Goal: Task Accomplishment & Management: Manage account settings

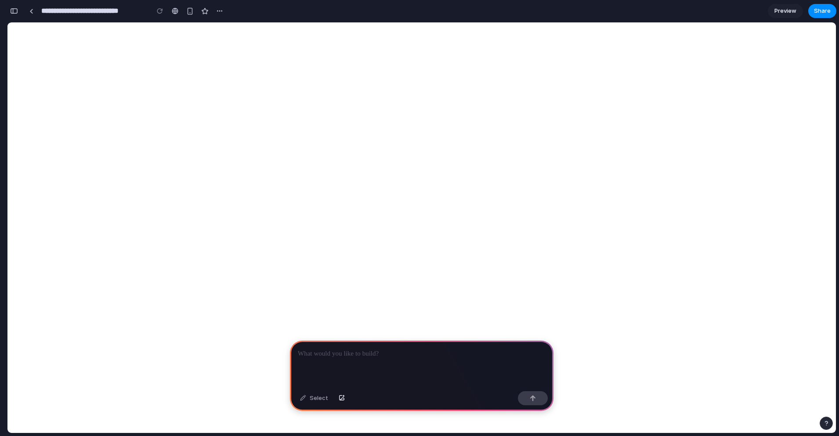
click at [320, 349] on p at bounding box center [422, 353] width 248 height 11
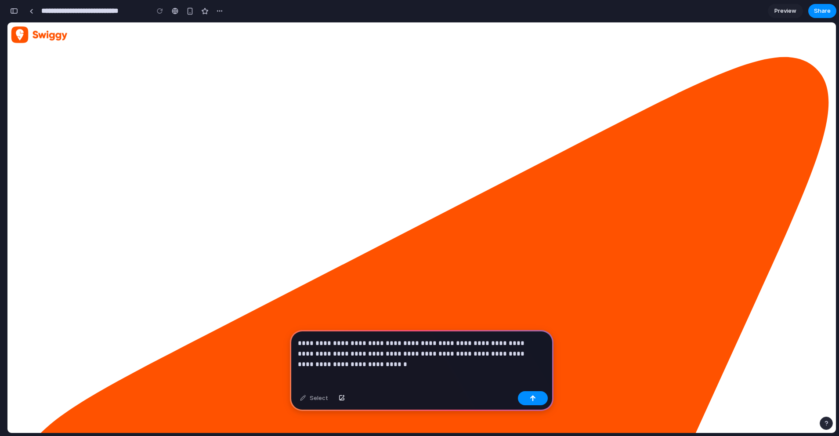
drag, startPoint x: 533, startPoint y: 349, endPoint x: 540, endPoint y: 351, distance: 7.2
click at [535, 350] on p "**********" at bounding box center [420, 348] width 244 height 21
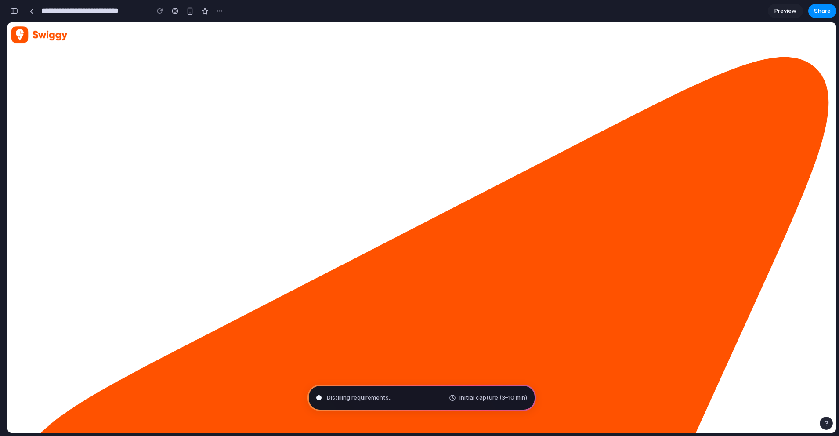
drag, startPoint x: 408, startPoint y: 417, endPoint x: 425, endPoint y: 351, distance: 67.7
drag, startPoint x: 87, startPoint y: 288, endPoint x: 93, endPoint y: 265, distance: 23.7
click at [220, 11] on div "button" at bounding box center [219, 10] width 7 height 7
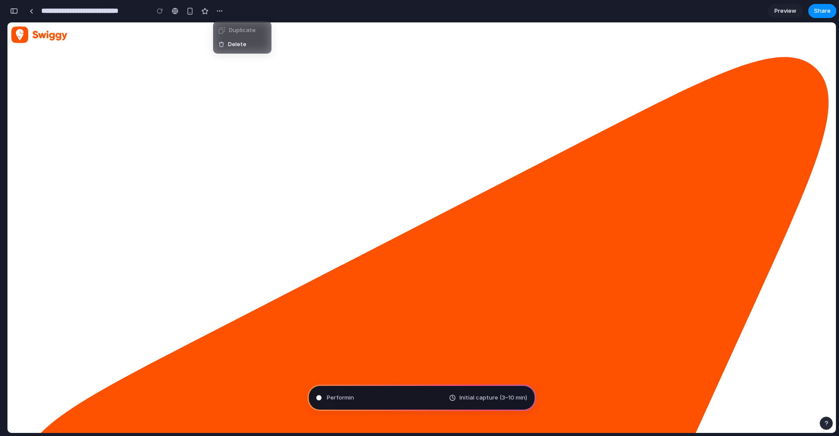
click at [267, 16] on div "Duplicate Delete" at bounding box center [419, 218] width 839 height 436
type input "**********"
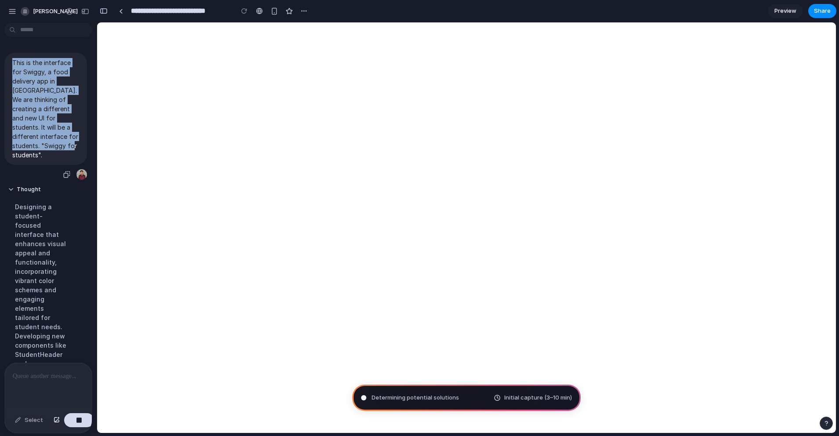
drag, startPoint x: 14, startPoint y: 61, endPoint x: 52, endPoint y: 145, distance: 92.6
click at [52, 145] on p "This is the interface for Swiggy, a food delivery app in India. We are thinking…" at bounding box center [45, 108] width 67 height 101
copy p "This is the interface for Swiggy, a food delivery app in India. We are thinking…"
click at [40, 123] on p "This is the interface for Swiggy, a food delivery app in India. We are thinking…" at bounding box center [45, 108] width 67 height 101
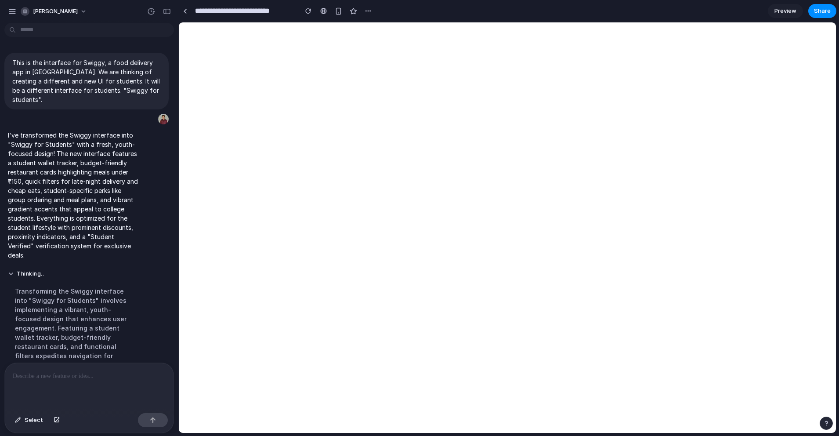
scroll to position [25, 0]
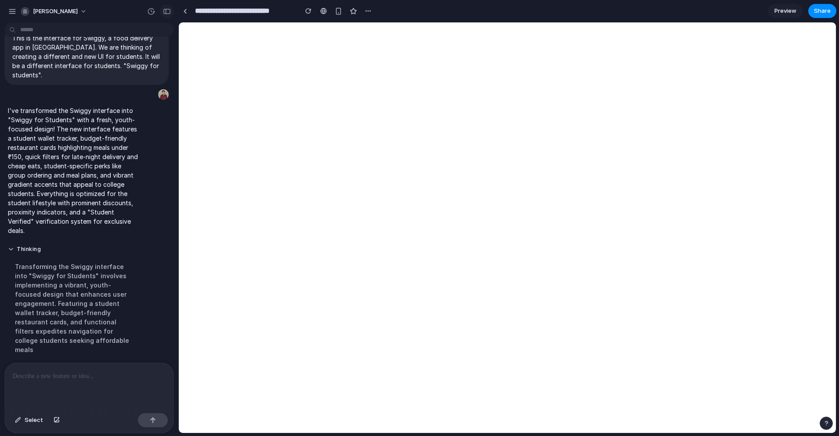
click at [170, 15] on button "button" at bounding box center [167, 11] width 14 height 14
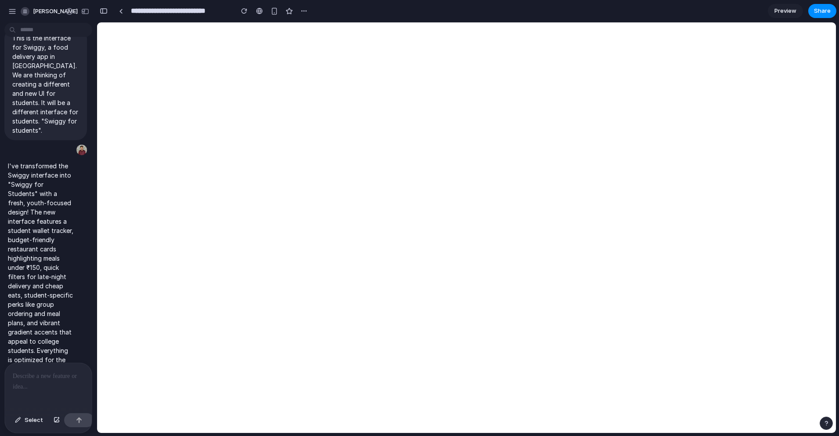
click at [86, 271] on div "I've transformed the Swiggy interface into "Swiggy for Students" with a fresh, …" at bounding box center [45, 295] width 91 height 278
click at [88, 271] on div "This is the interface for Swiggy, a food delivery app in India. We are thinking…" at bounding box center [45, 194] width 91 height 336
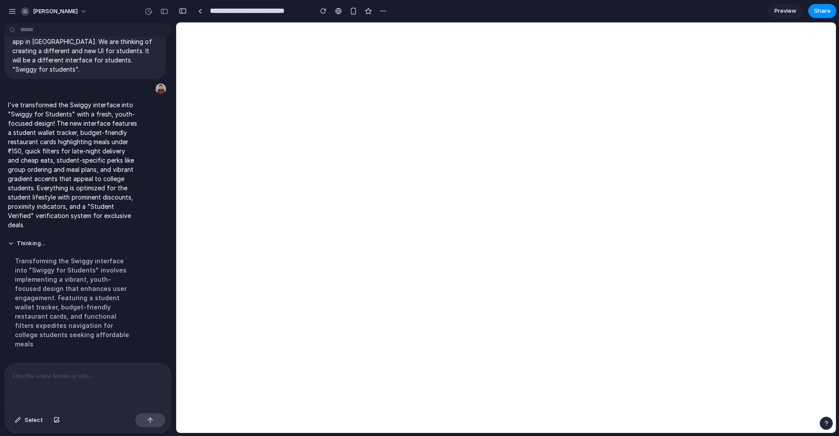
scroll to position [0, 0]
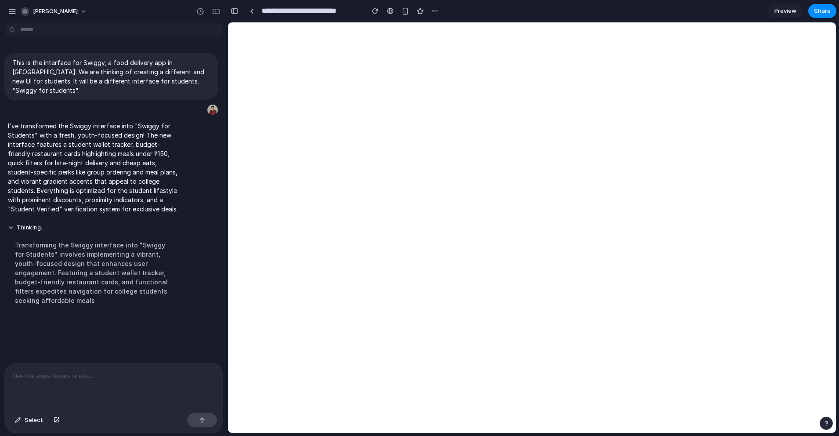
drag, startPoint x: 92, startPoint y: 270, endPoint x: 228, endPoint y: 275, distance: 135.4
click at [24, 224] on button "Thinking ..." at bounding box center [93, 227] width 171 height 7
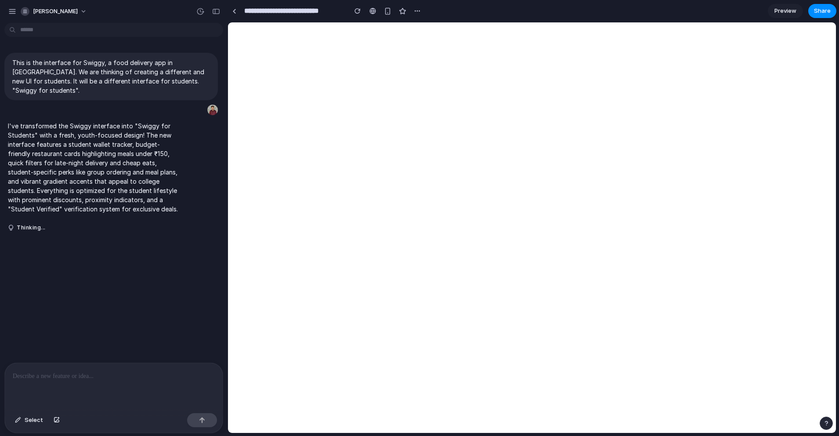
click at [152, 376] on p at bounding box center [114, 376] width 202 height 11
click at [416, 12] on div "button" at bounding box center [417, 10] width 7 height 7
click at [416, 12] on div "Duplicate Delete" at bounding box center [419, 218] width 839 height 436
click at [385, 14] on div "button" at bounding box center [387, 10] width 7 height 7
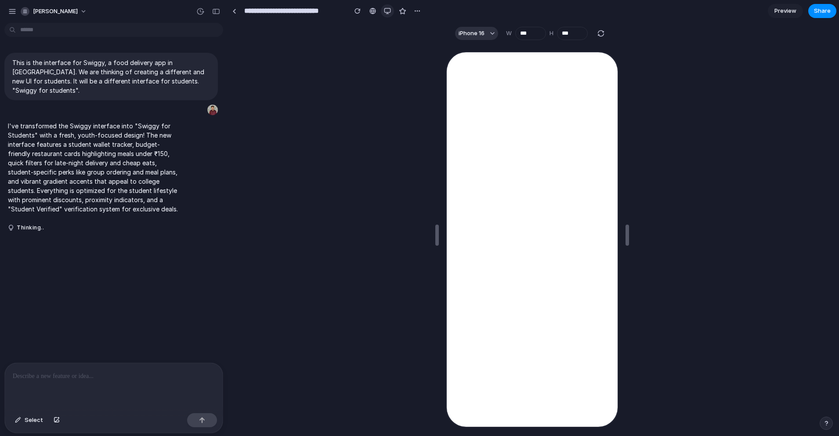
click at [385, 10] on div "button" at bounding box center [387, 10] width 7 height 7
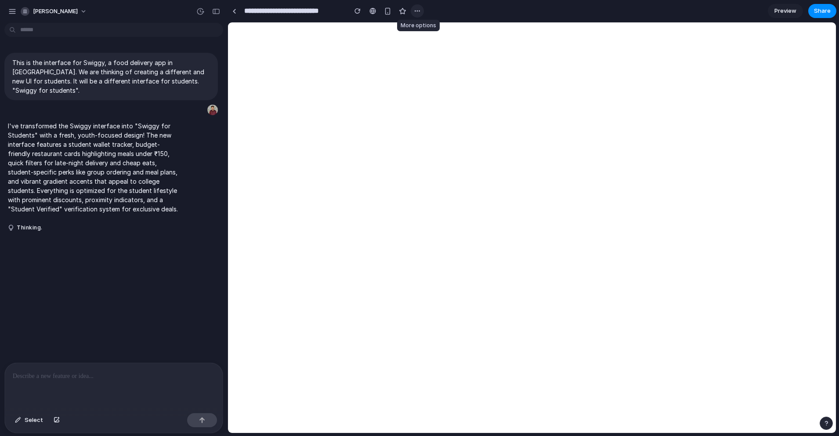
click at [414, 15] on button "button" at bounding box center [417, 10] width 13 height 13
click at [458, 14] on div "Duplicate Delete" at bounding box center [419, 218] width 839 height 436
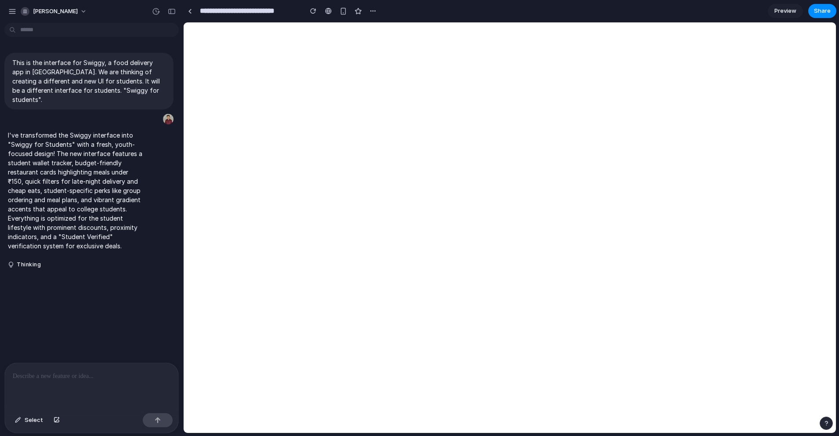
drag, startPoint x: 227, startPoint y: 130, endPoint x: 183, endPoint y: 131, distance: 43.5
click at [62, 371] on p at bounding box center [90, 376] width 154 height 11
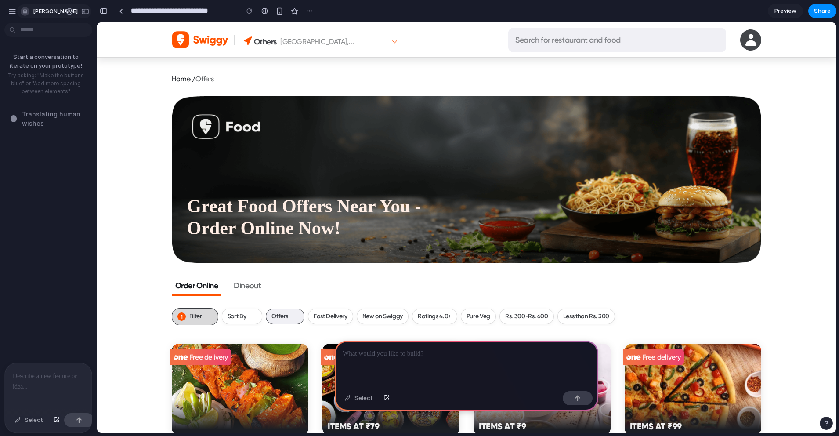
click at [53, 14] on span "[PERSON_NAME]" at bounding box center [55, 11] width 45 height 9
click at [53, 14] on div "Settings Invite members Change theme Sign out" at bounding box center [419, 218] width 839 height 436
click at [11, 13] on div "button" at bounding box center [12, 11] width 8 height 8
click at [11, 16] on button "button" at bounding box center [12, 11] width 13 height 13
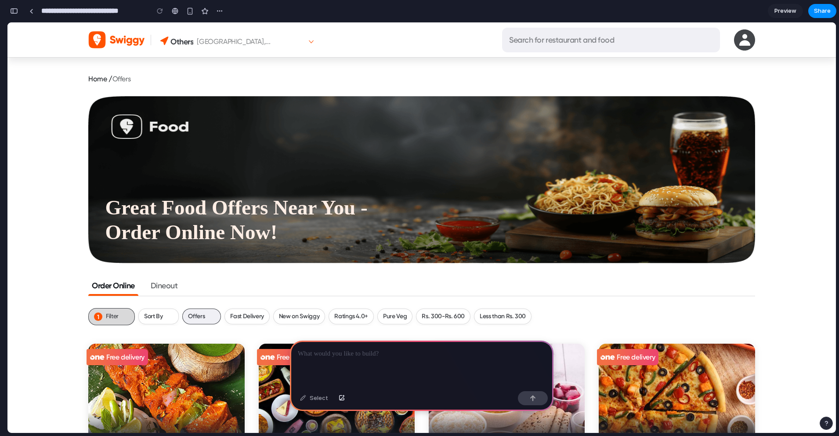
click at [343, 363] on div at bounding box center [422, 364] width 264 height 47
paste div
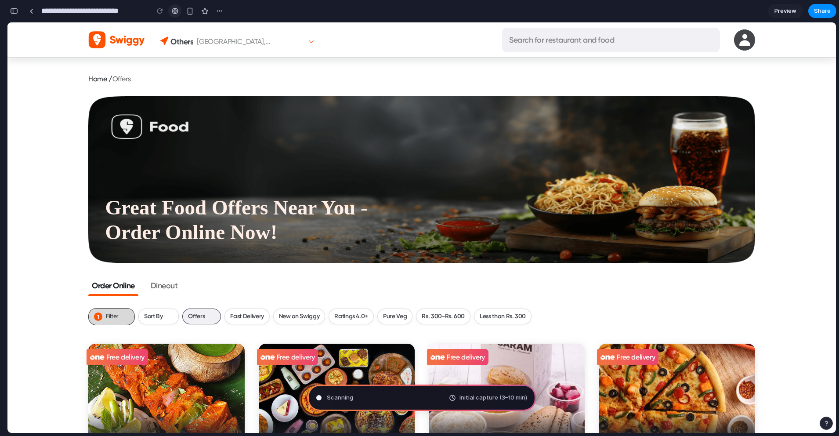
type input "**********"
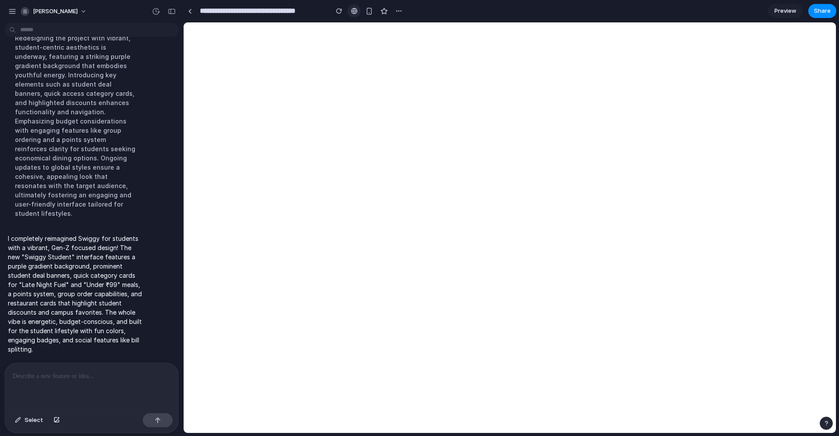
scroll to position [98, 0]
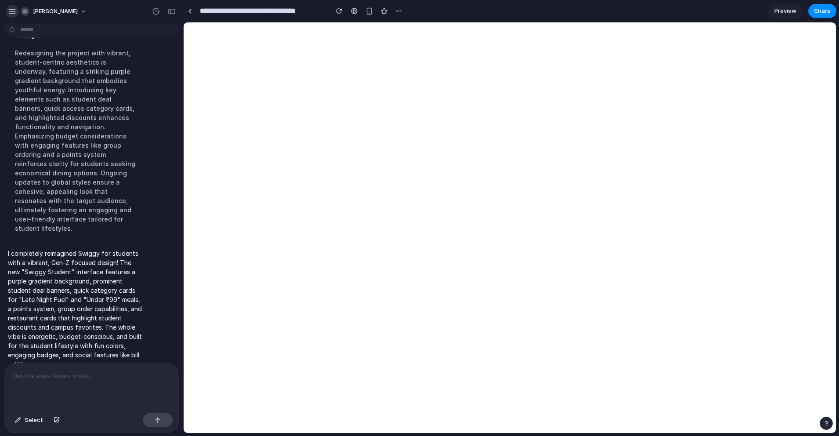
click at [12, 13] on div "button" at bounding box center [12, 11] width 8 height 8
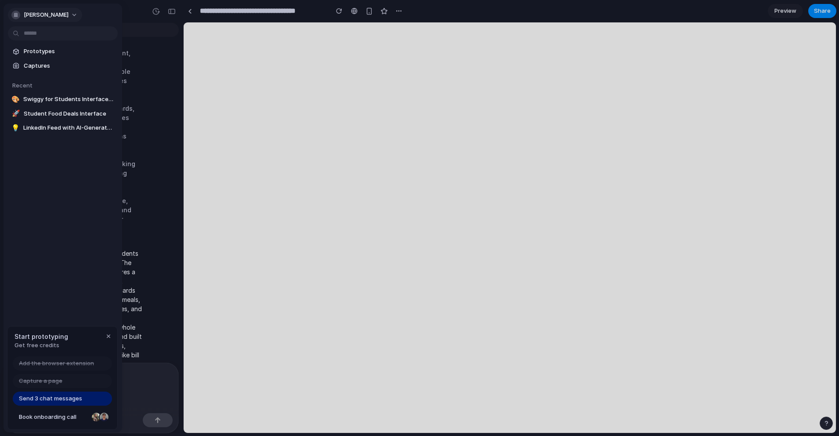
click at [47, 17] on span "[PERSON_NAME]" at bounding box center [46, 15] width 45 height 9
click at [48, 18] on span "[PERSON_NAME]" at bounding box center [46, 15] width 45 height 9
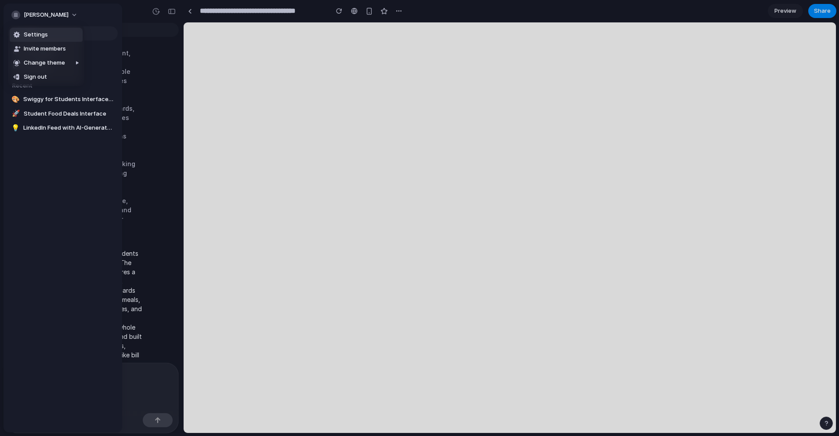
click at [50, 29] on li "Settings" at bounding box center [46, 35] width 73 height 14
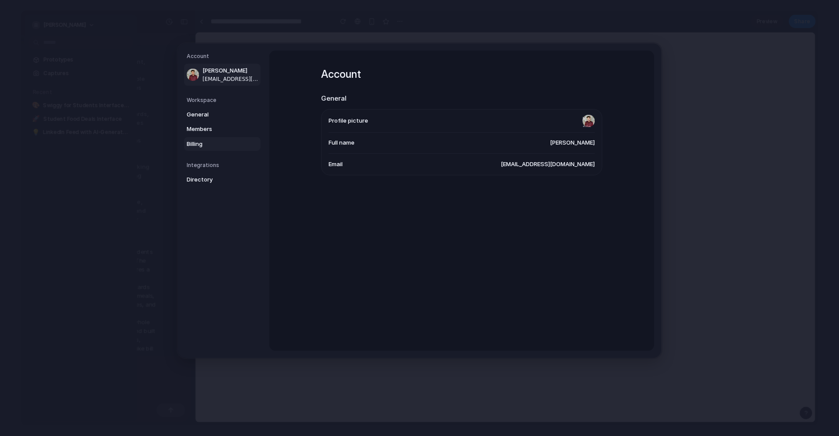
click at [201, 145] on span "Billing" at bounding box center [215, 143] width 56 height 9
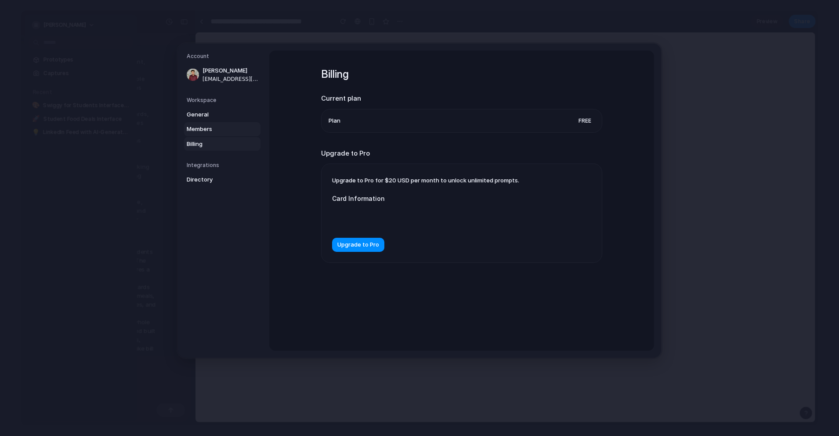
click at [210, 132] on span "Members" at bounding box center [215, 129] width 56 height 9
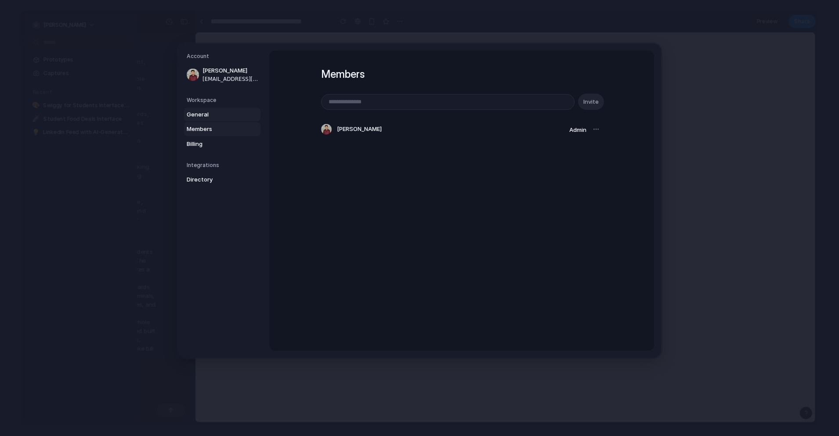
click at [205, 113] on span "General" at bounding box center [215, 114] width 56 height 9
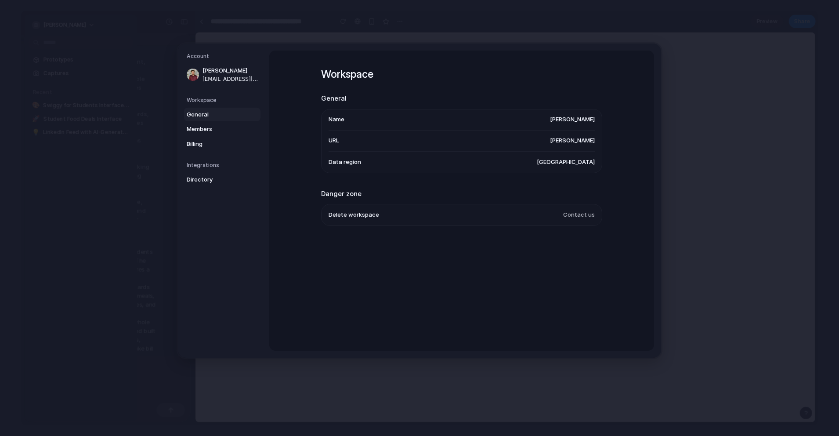
click at [210, 170] on div "Integrations Directory" at bounding box center [224, 173] width 74 height 25
click at [210, 176] on span "Directory" at bounding box center [215, 179] width 56 height 9
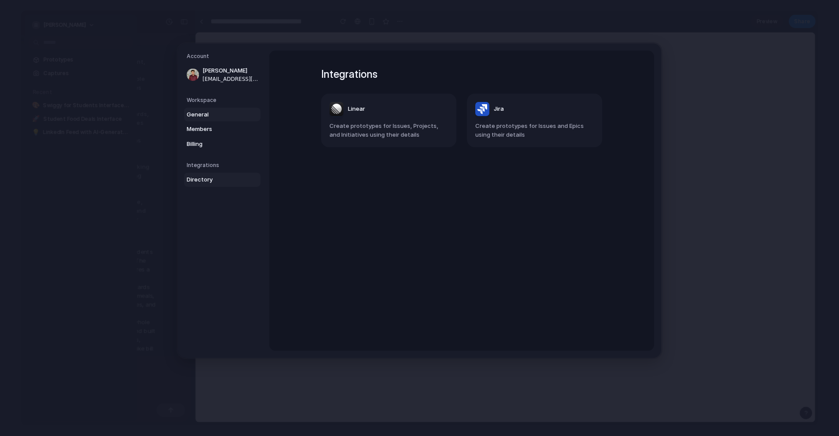
click at [203, 107] on link "General" at bounding box center [222, 114] width 76 height 14
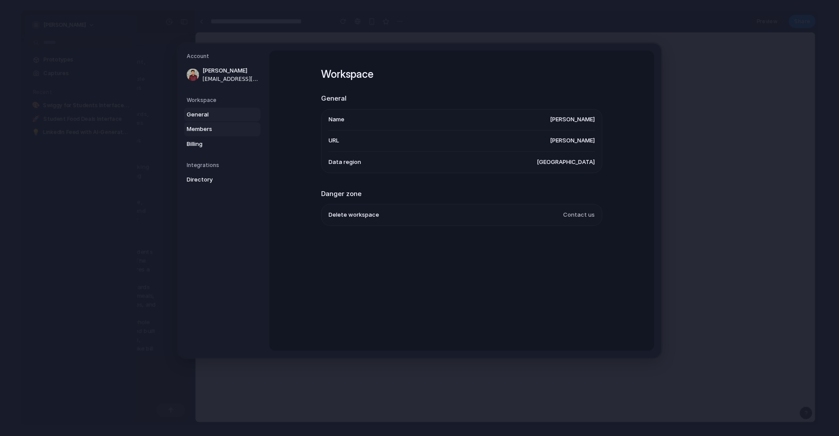
click at [205, 129] on span "Members" at bounding box center [215, 129] width 56 height 9
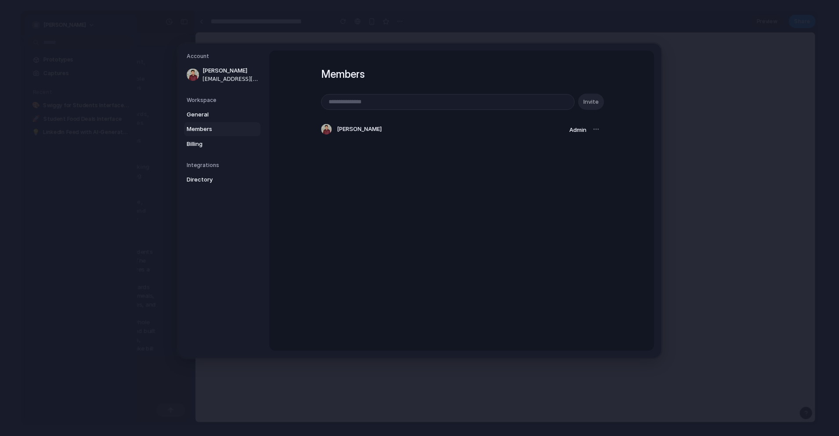
click at [199, 60] on h5 "Account" at bounding box center [224, 56] width 74 height 8
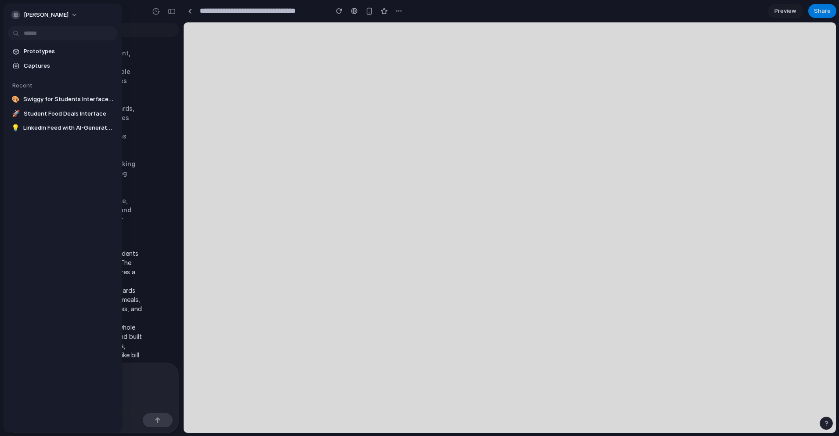
click at [163, 98] on div at bounding box center [419, 218] width 839 height 436
